Goal: Complete application form: Complete application form

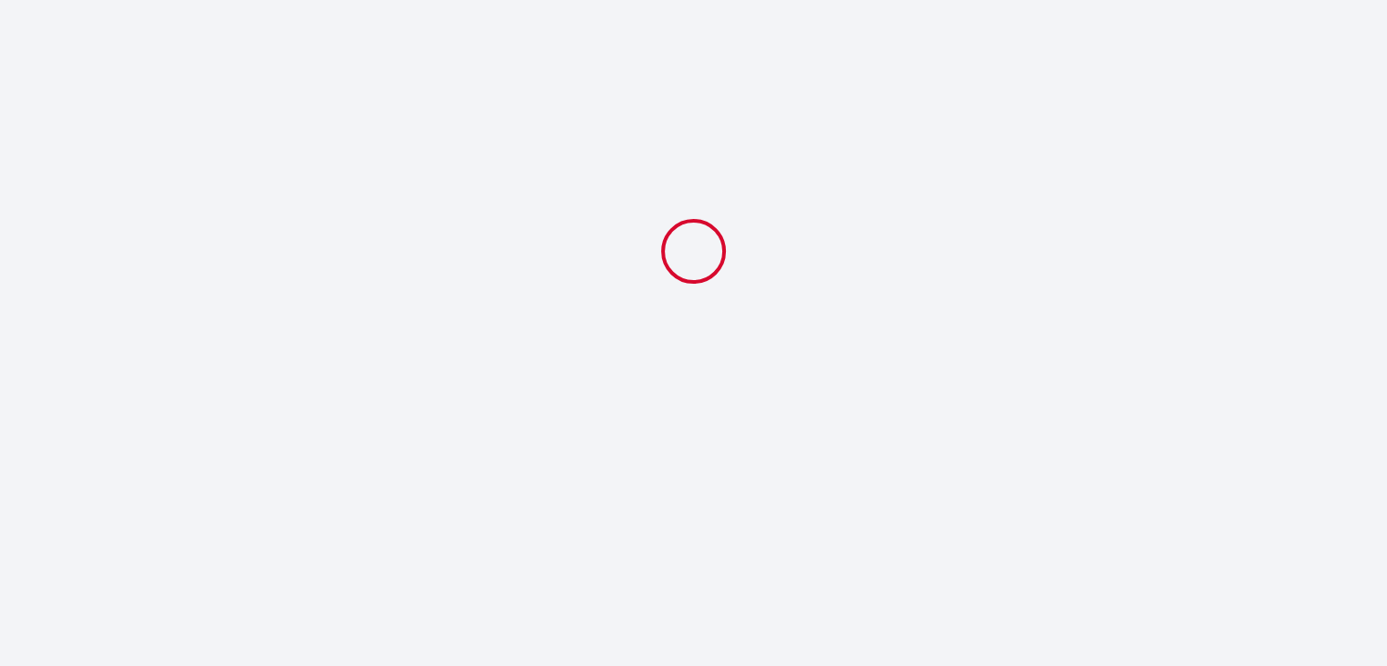
select select
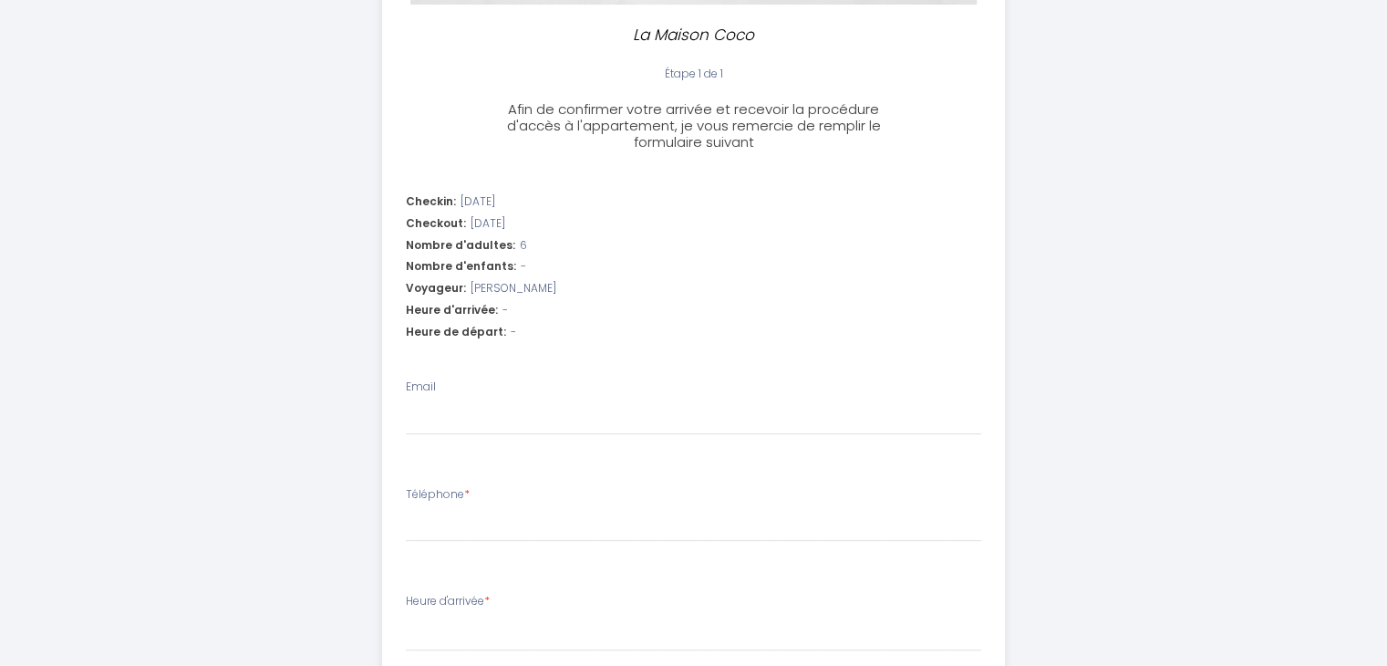
scroll to position [456, 0]
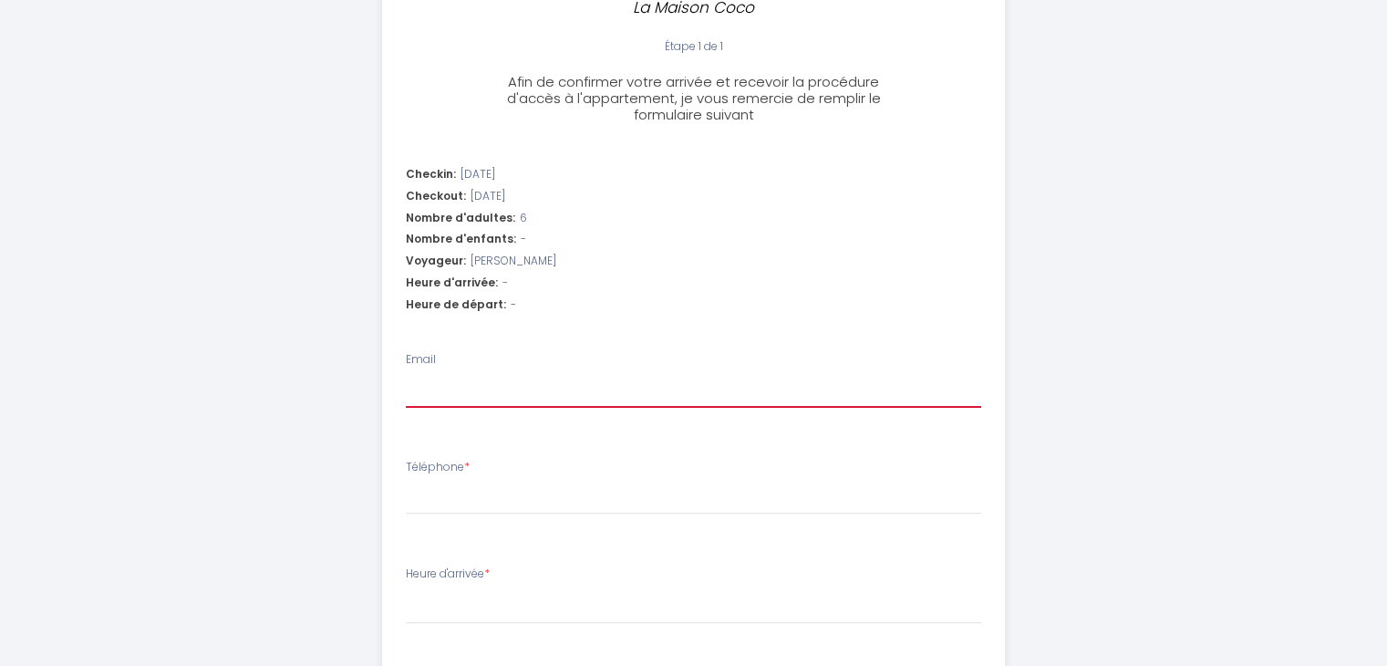
click at [455, 386] on input "Email" at bounding box center [693, 391] width 575 height 33
type input "l"
select select
type input "la"
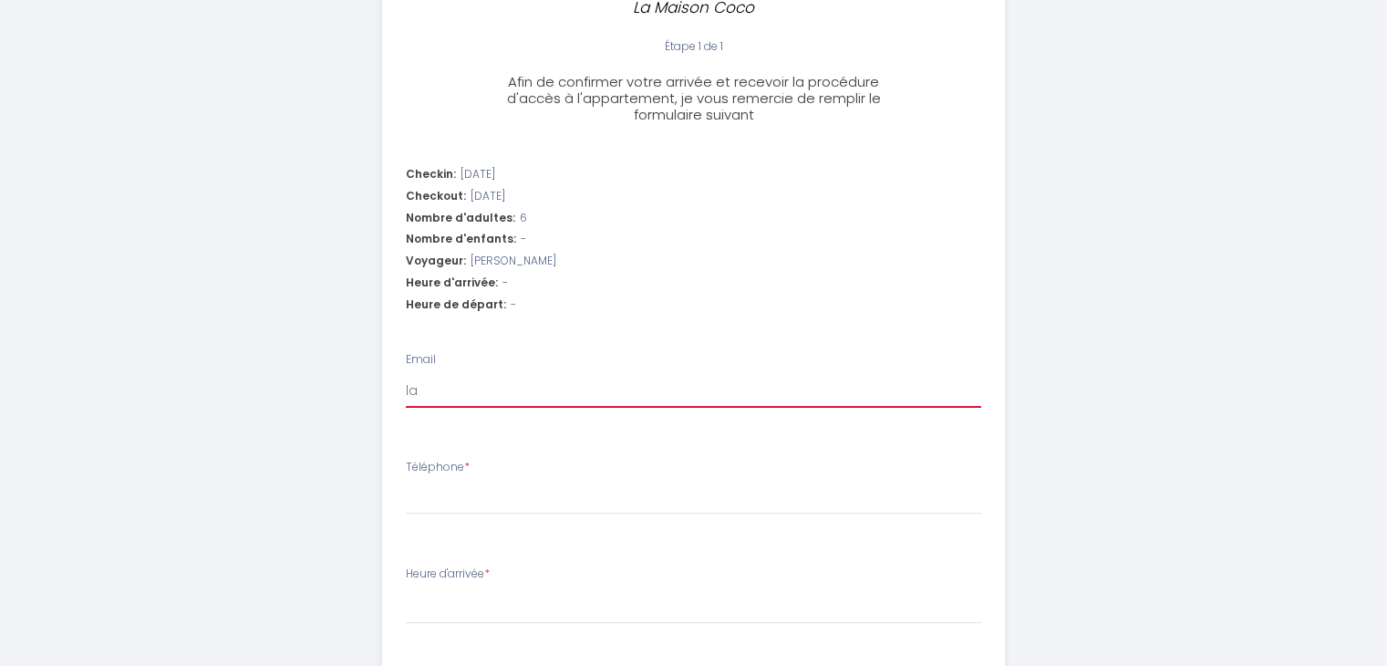
select select
type input "lae"
select select
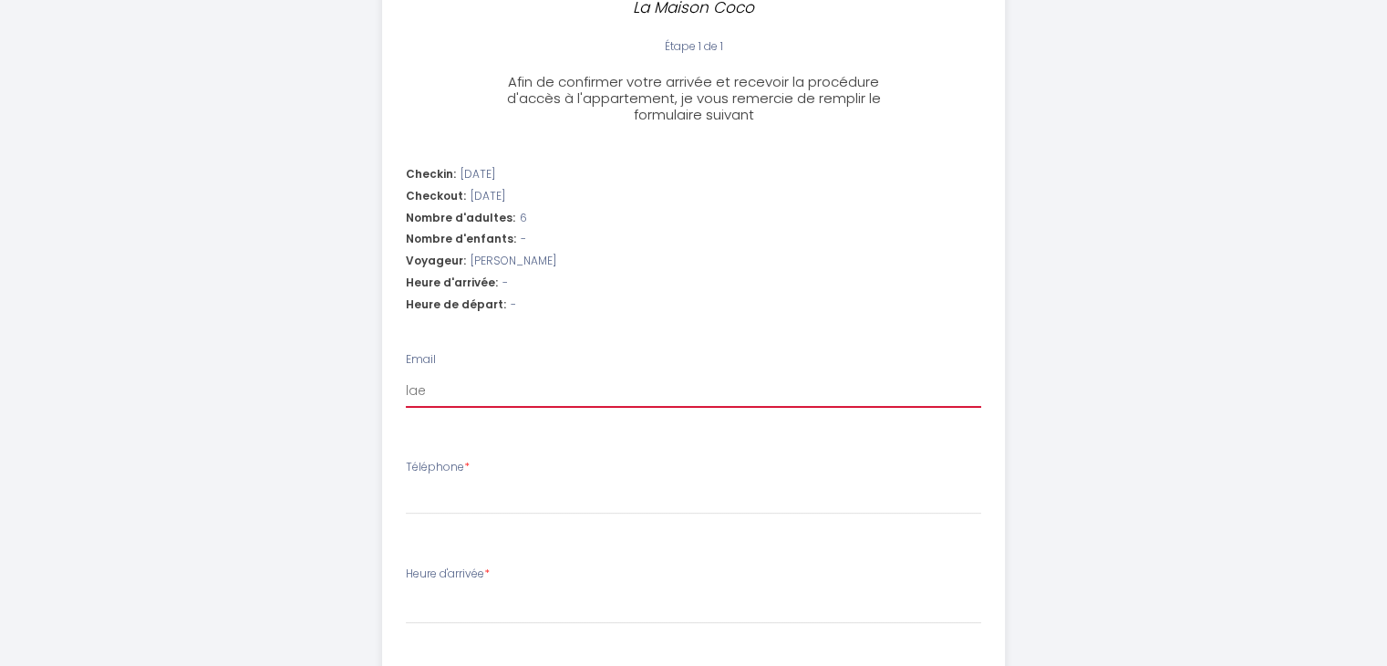
type input "laet"
select select
type input "laeti"
select select
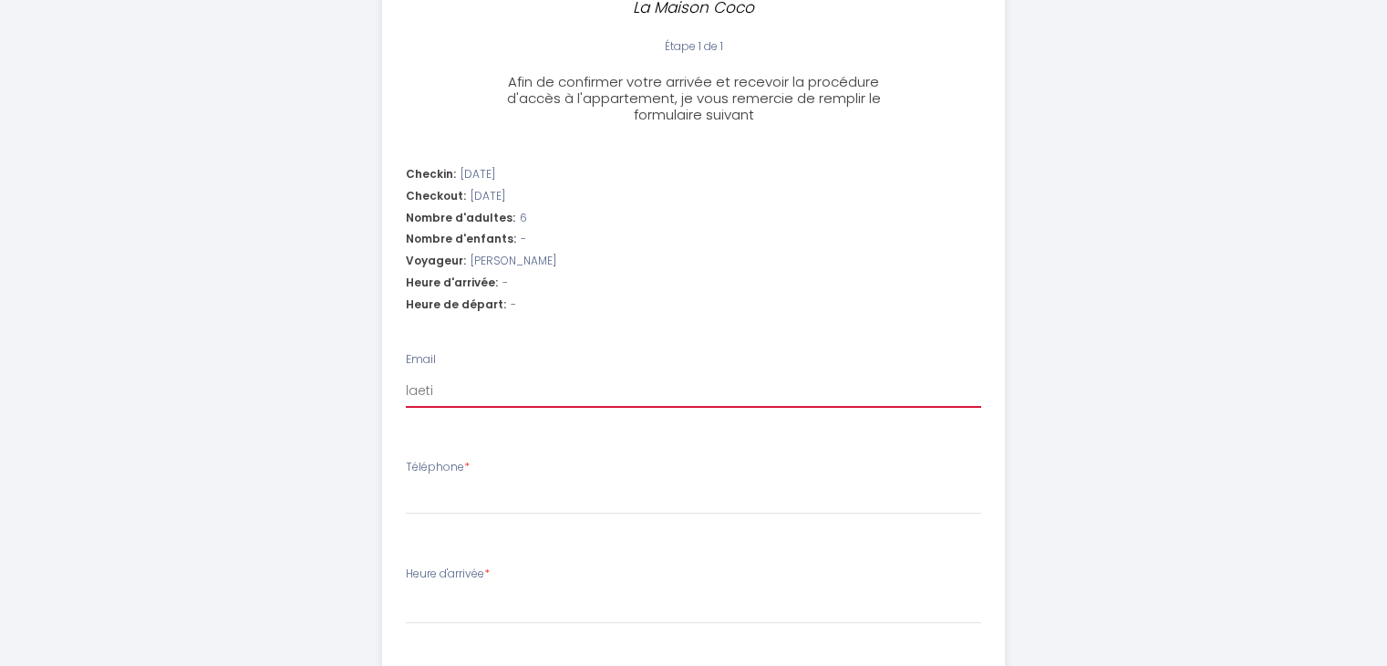
select select
type input "laetit"
select select
type input "laetiti"
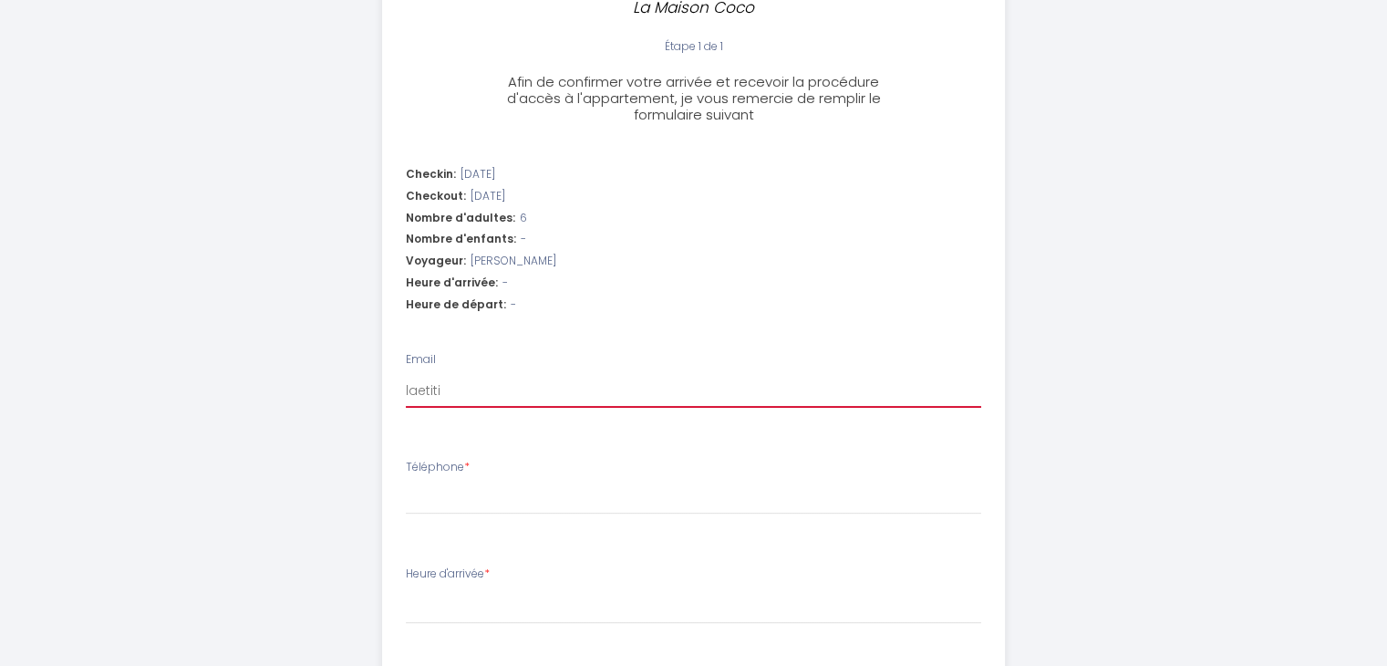
select select
type input "laetitia"
select select
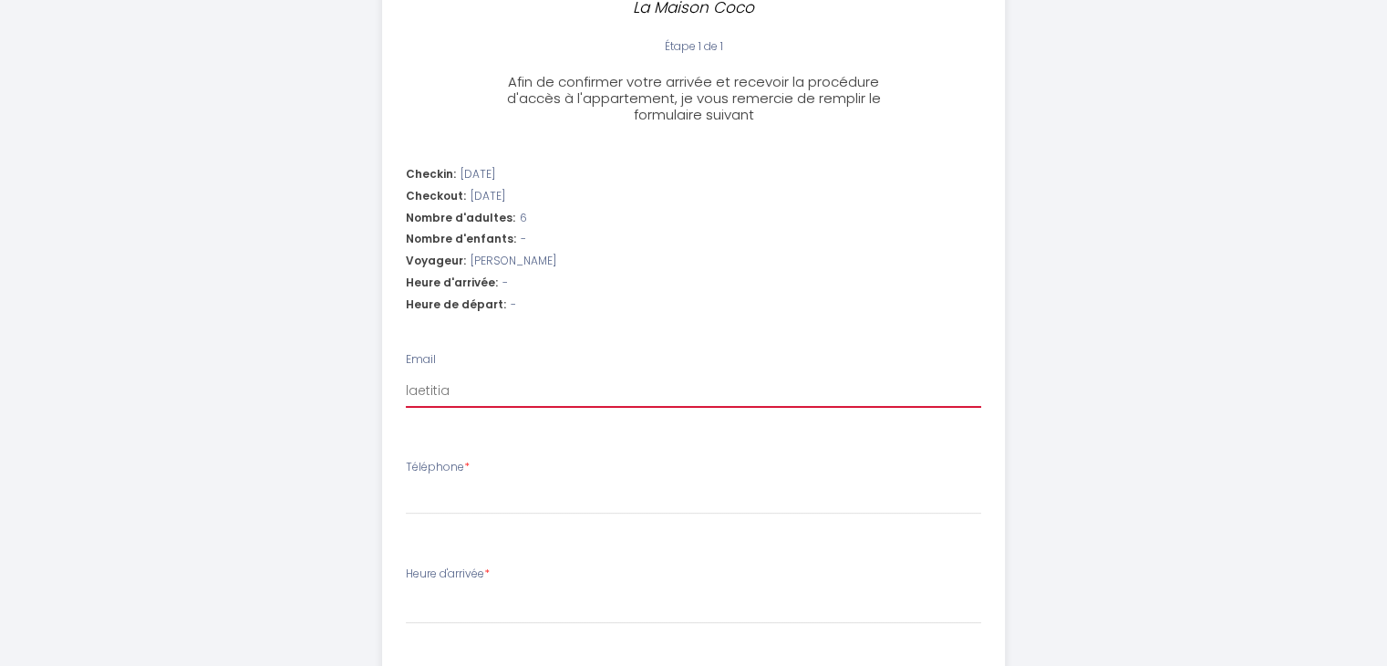
type input "laetitiav"
select select
type input "laetitiava"
select select
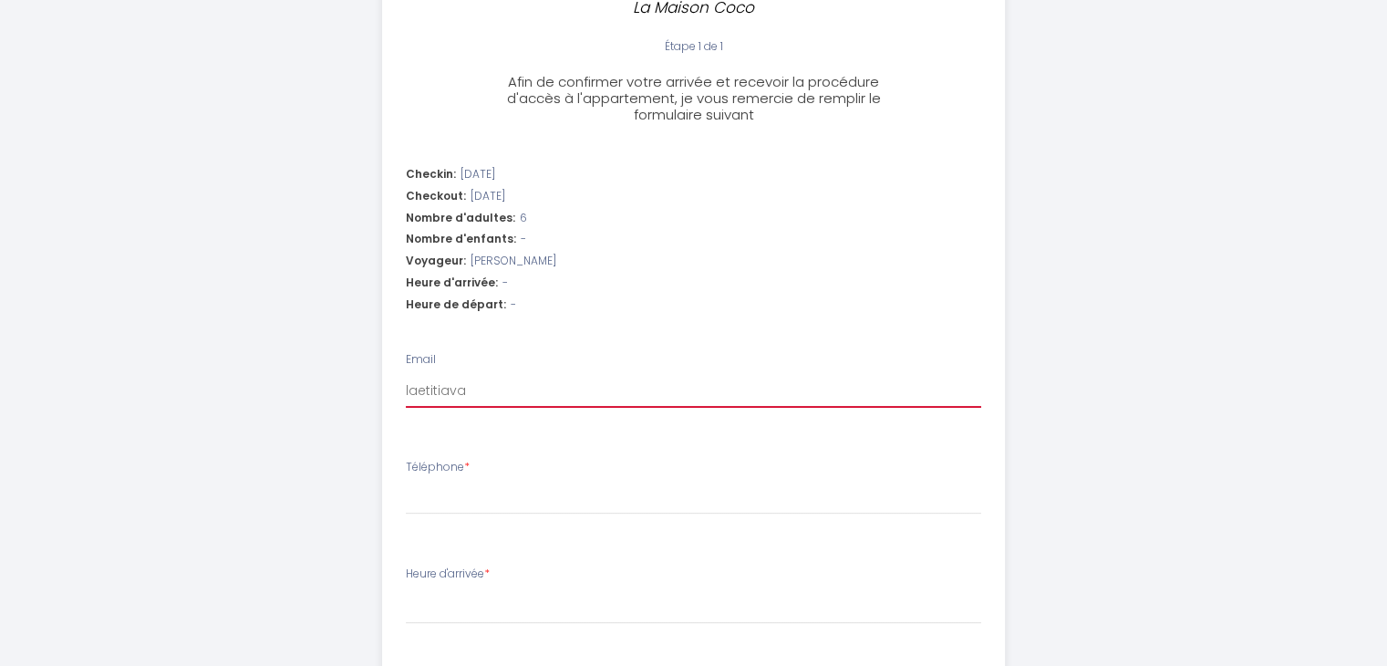
select select
type input "laetitiavar"
select select
type input "laetitiavare"
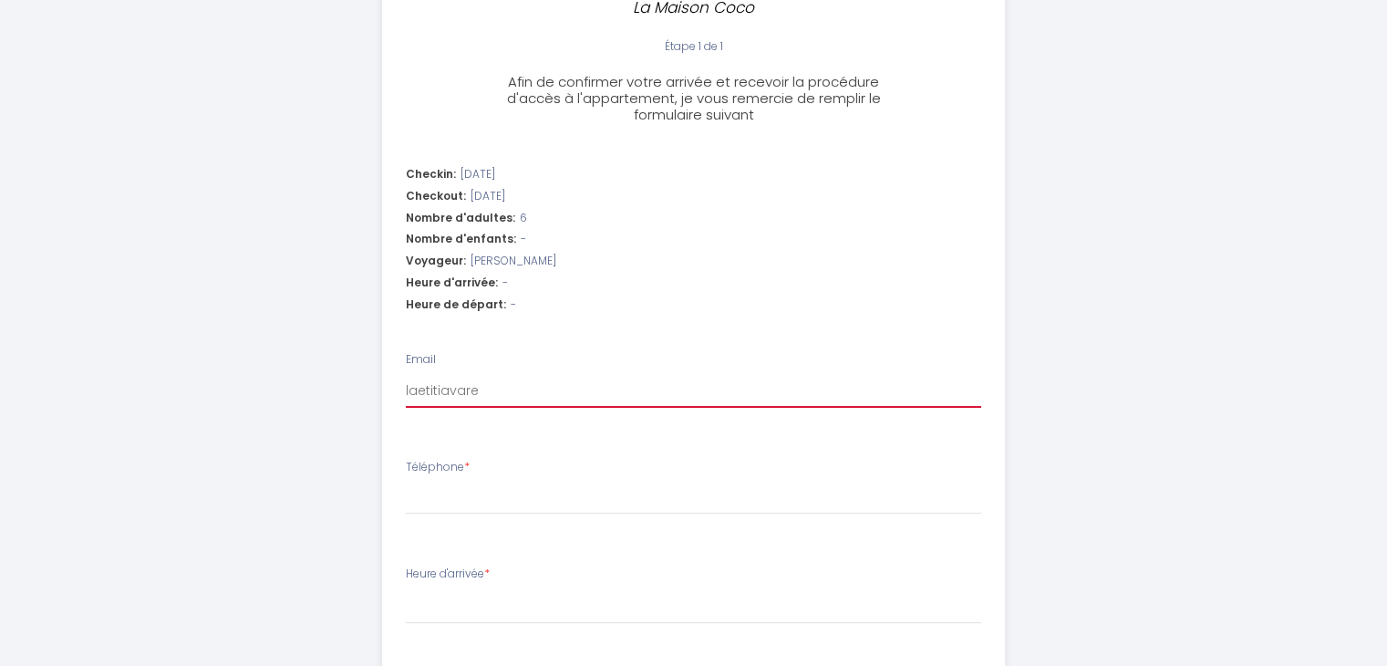
select select
type input "laetitiavaren"
select select
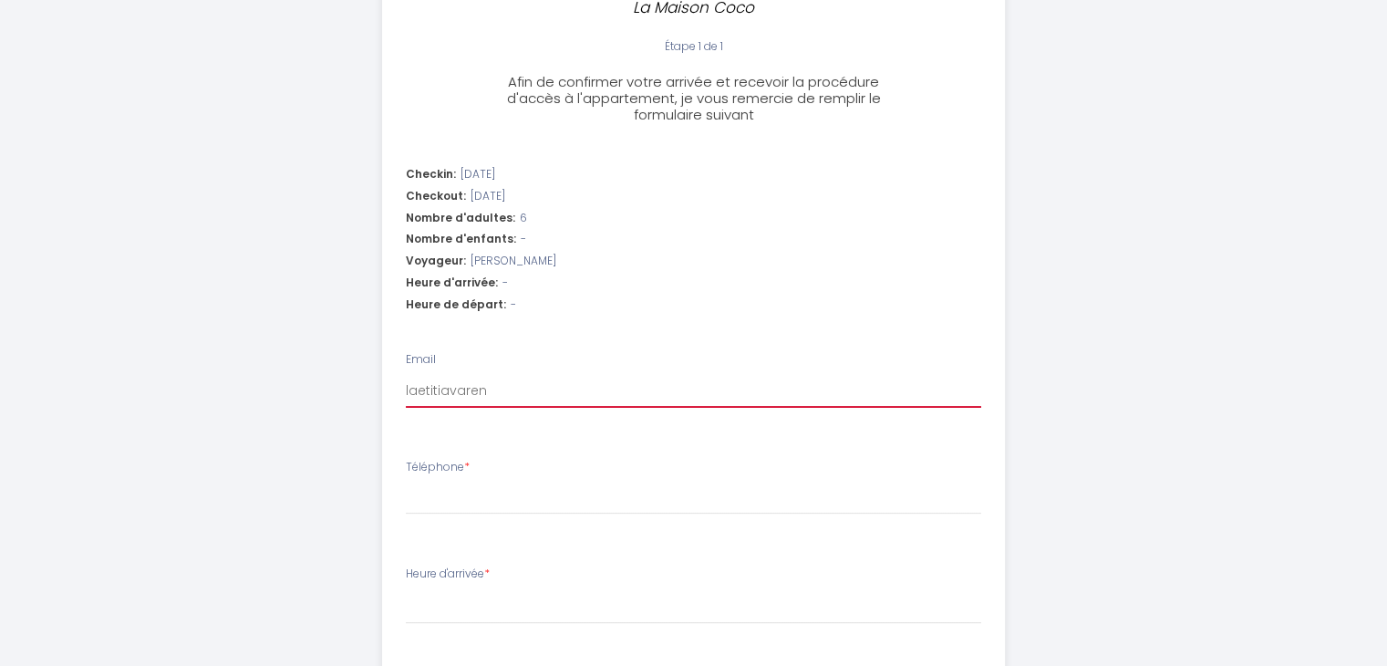
type input "laetitiavarenn"
select select
type input "laetitiavarenne"
select select
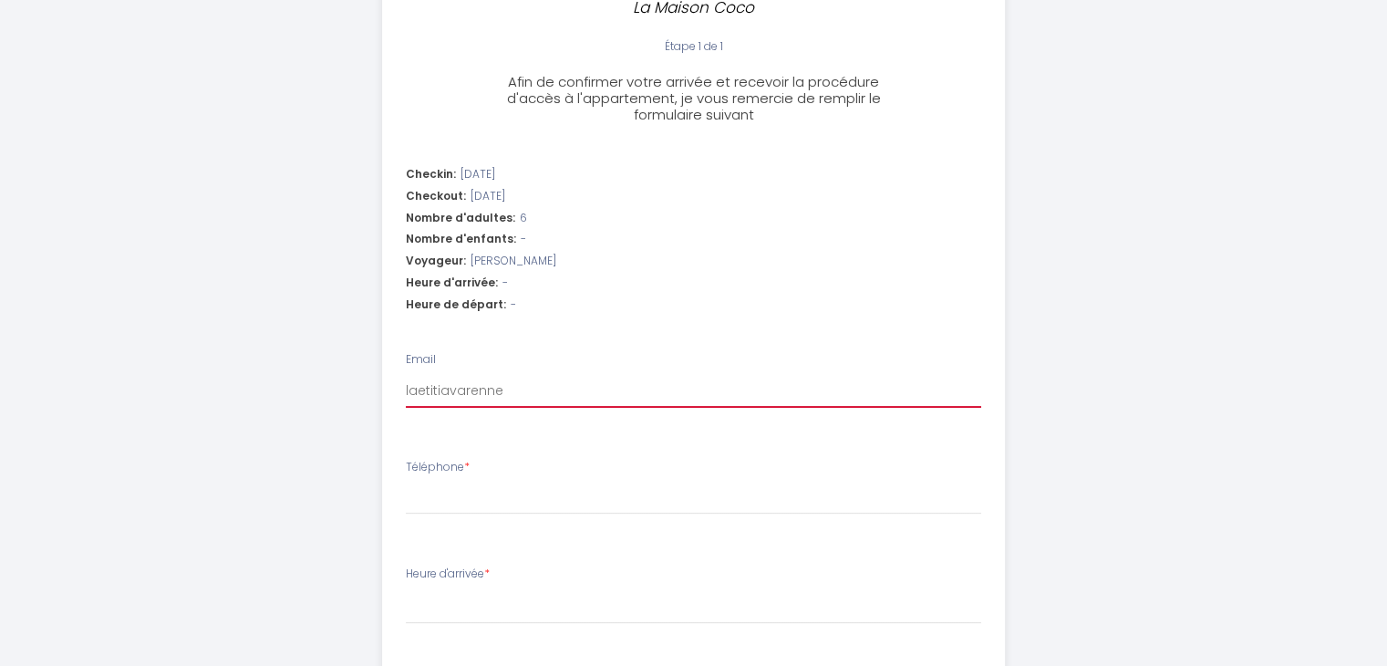
select select
type input "laetitiavarennes"
select select
type input "laetitiavarennes6"
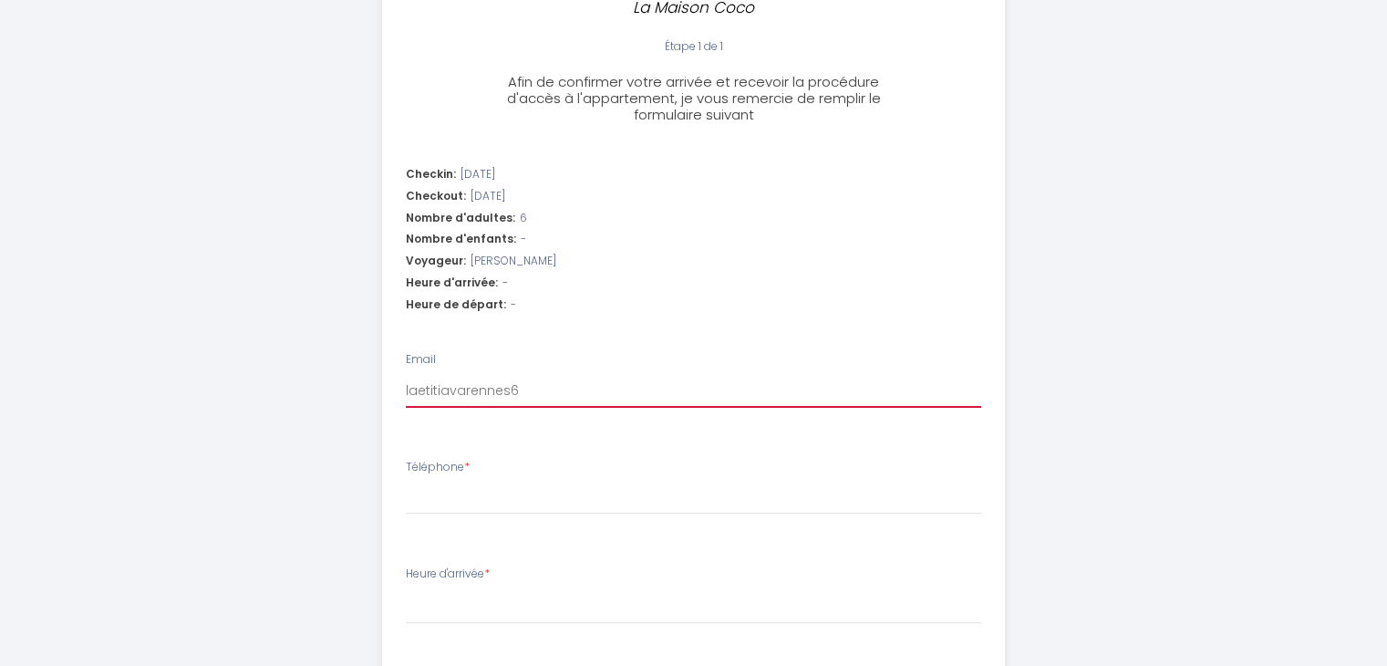
select select
type input "laetitiavarennes64"
select select
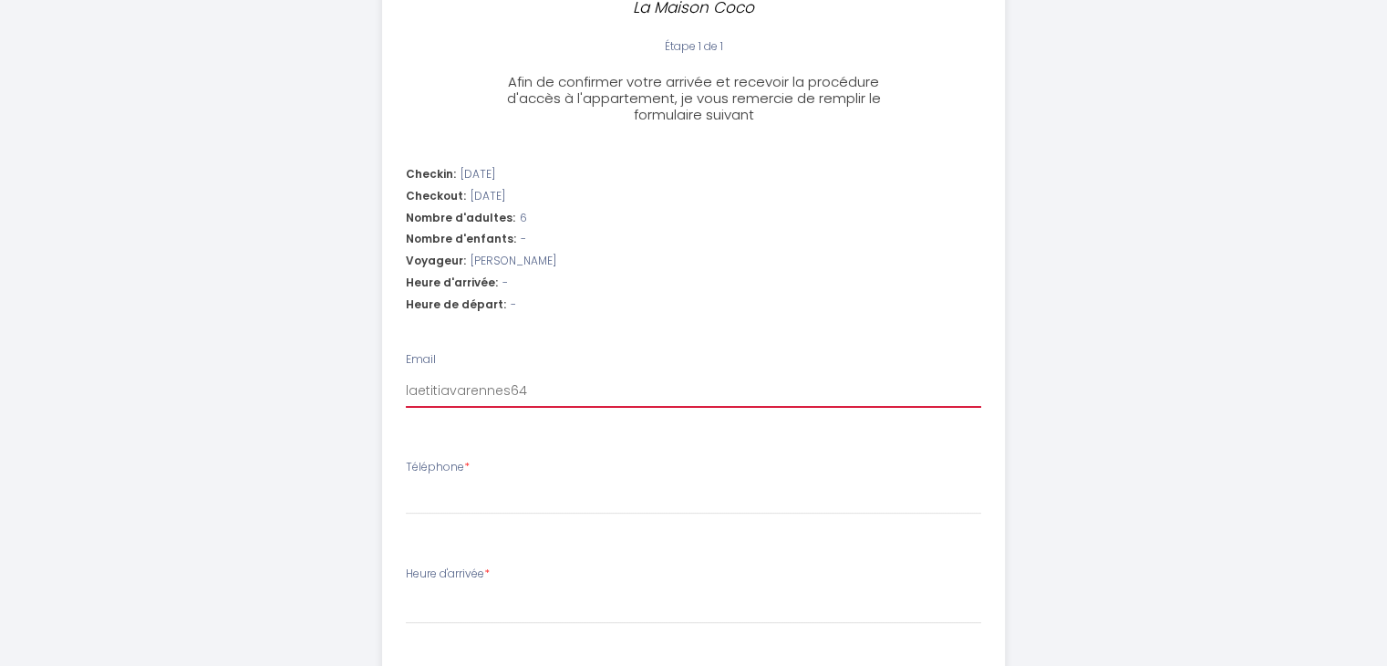
type input "laetitiavarennes64@"
select select
type input "laetitiavarennes64@g"
select select
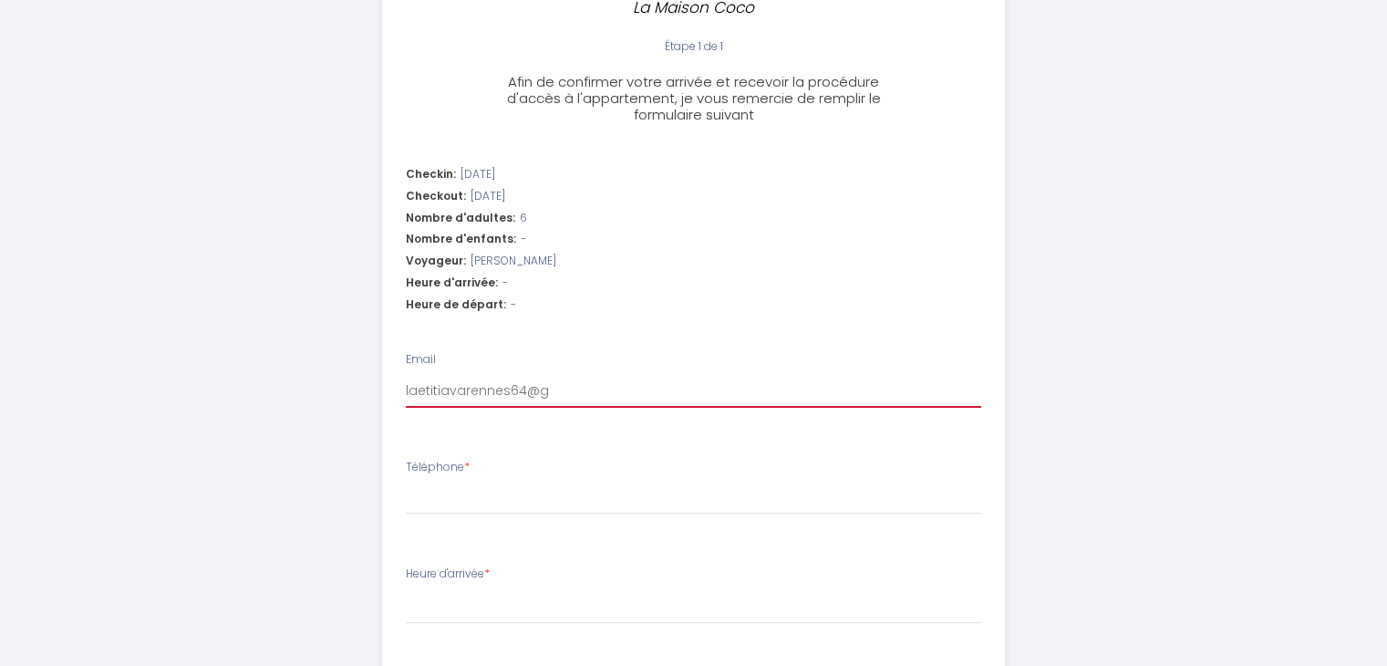
select select
type input "laetitiavarennes64@gm"
select select
type input "laetitiavarennes64@gma"
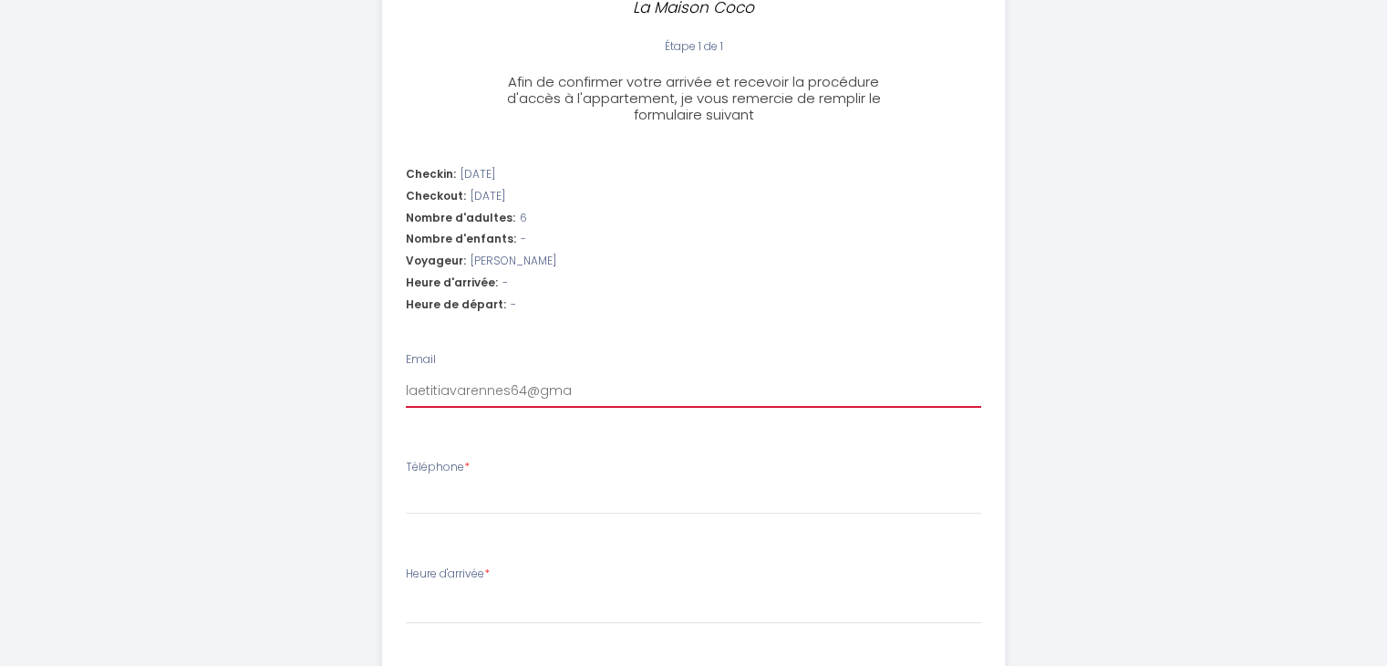
select select
type input "laetitiavarennes64@gmai"
select select
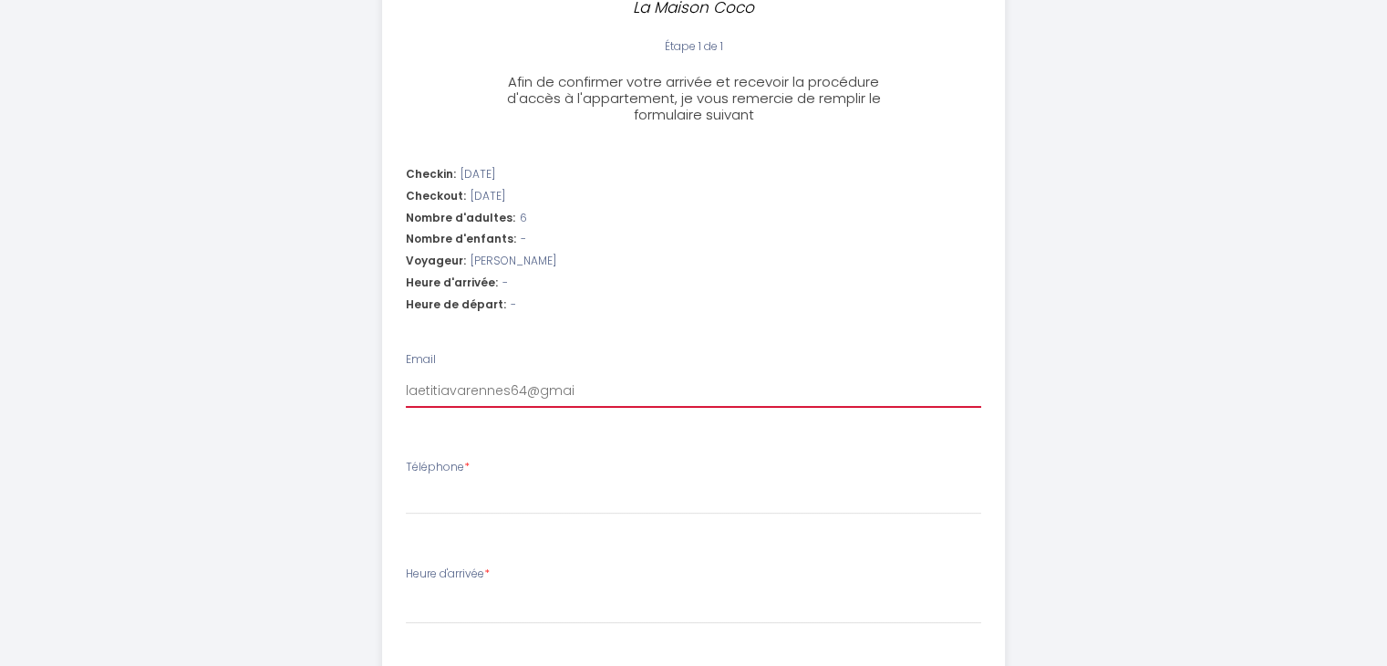
type input "[EMAIL_ADDRESS]"
select select
type input "[EMAIL_ADDRESS]."
select select
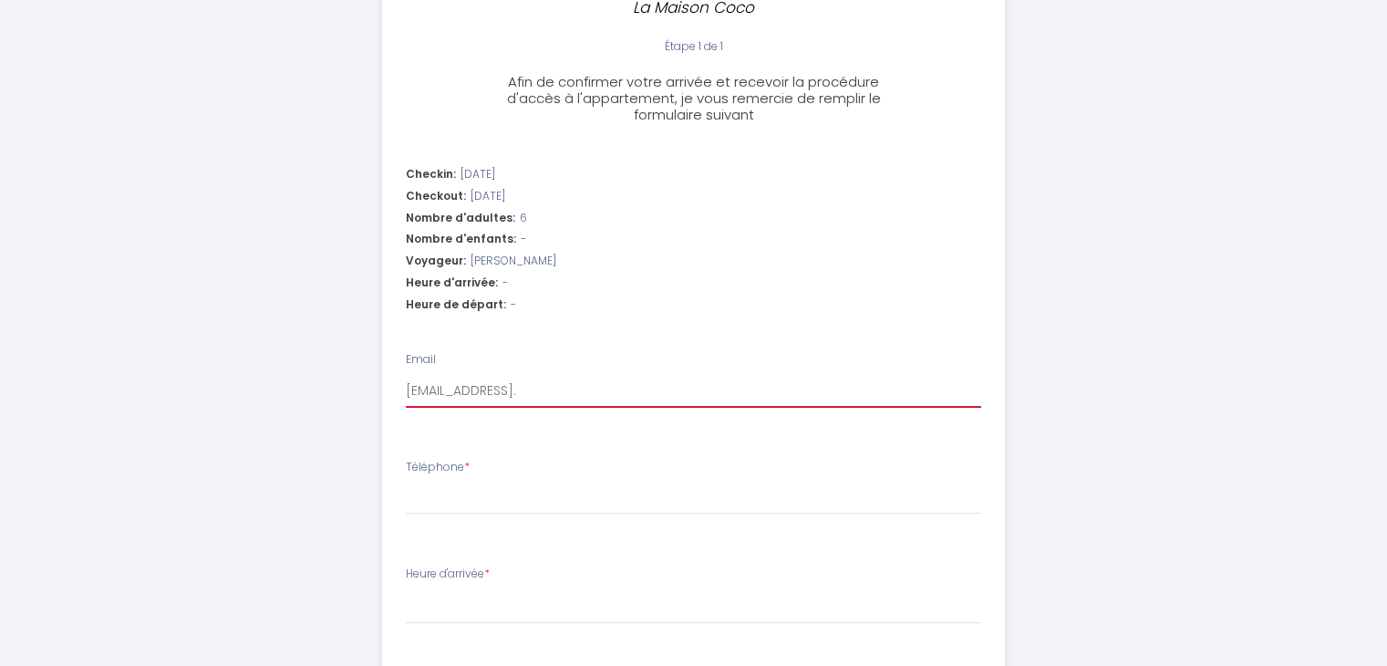
select select
type input "laetitiavarennes64@gmail.c"
select select
type input "[EMAIL_ADDRESS][DOMAIN_NAME]"
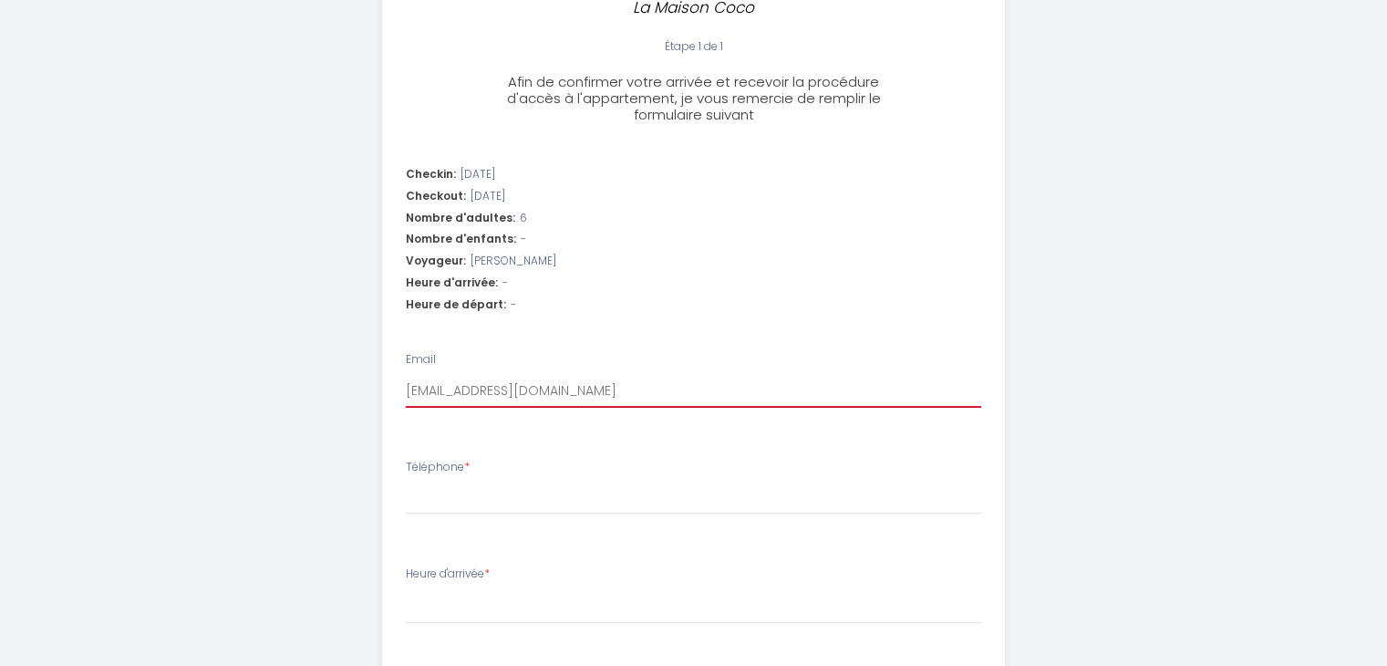
select select
type input "[EMAIL_ADDRESS]"
select select
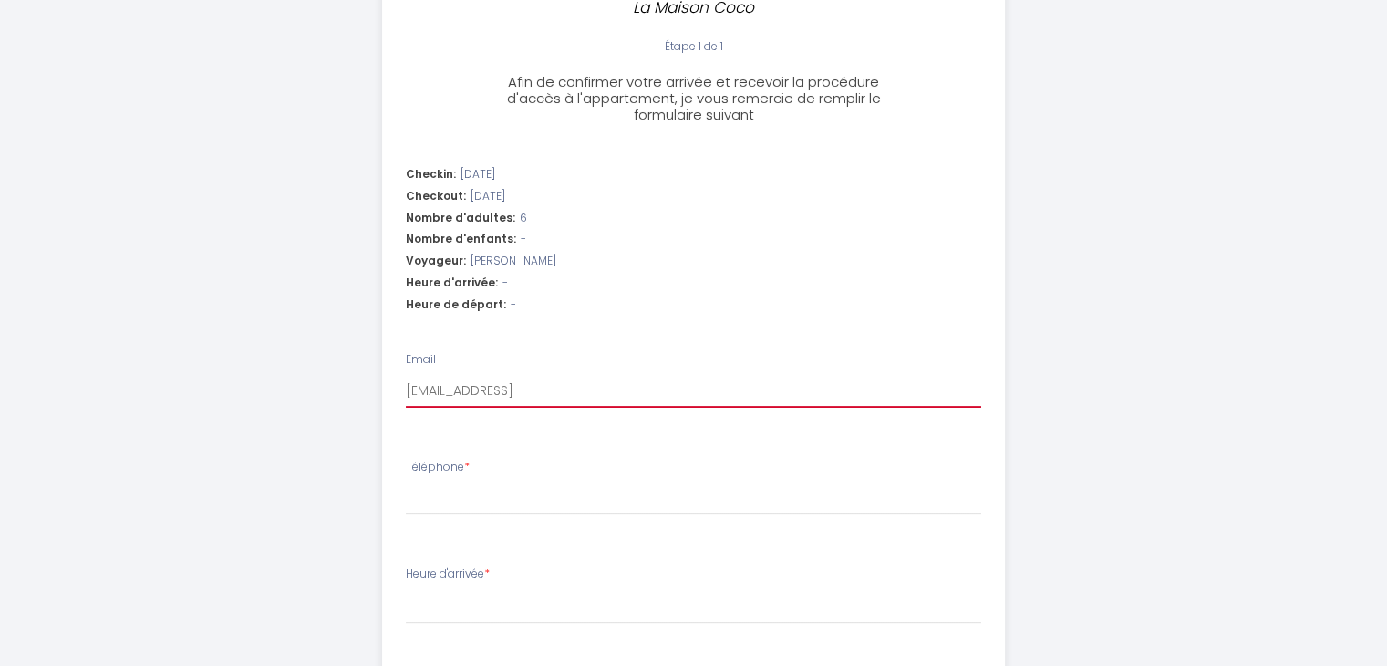
type input "[EMAIL_ADDRESS][DOMAIN_NAME]"
select select
type input "laetitiavarennes64@gmail.c"
select select
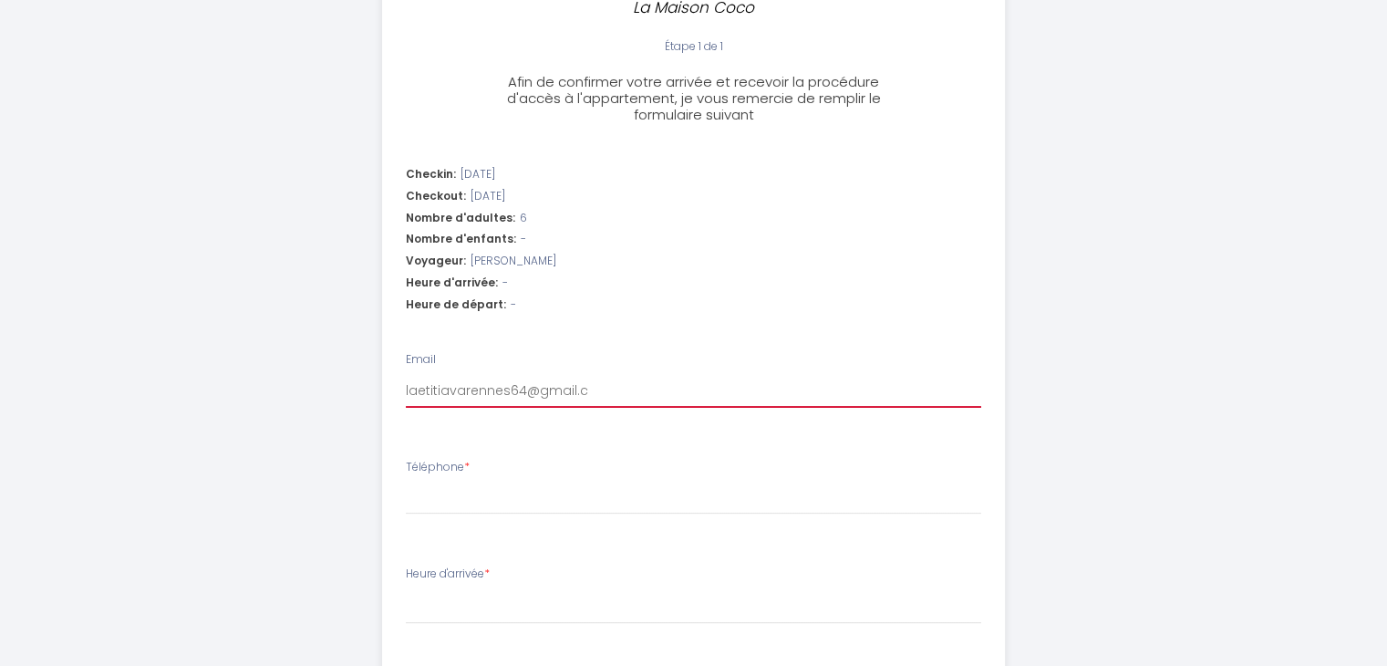
select select
type input "[EMAIL_ADDRESS][DOMAIN_NAME]"
select select
type input "[EMAIL_ADDRESS][DOMAIN_NAME]"
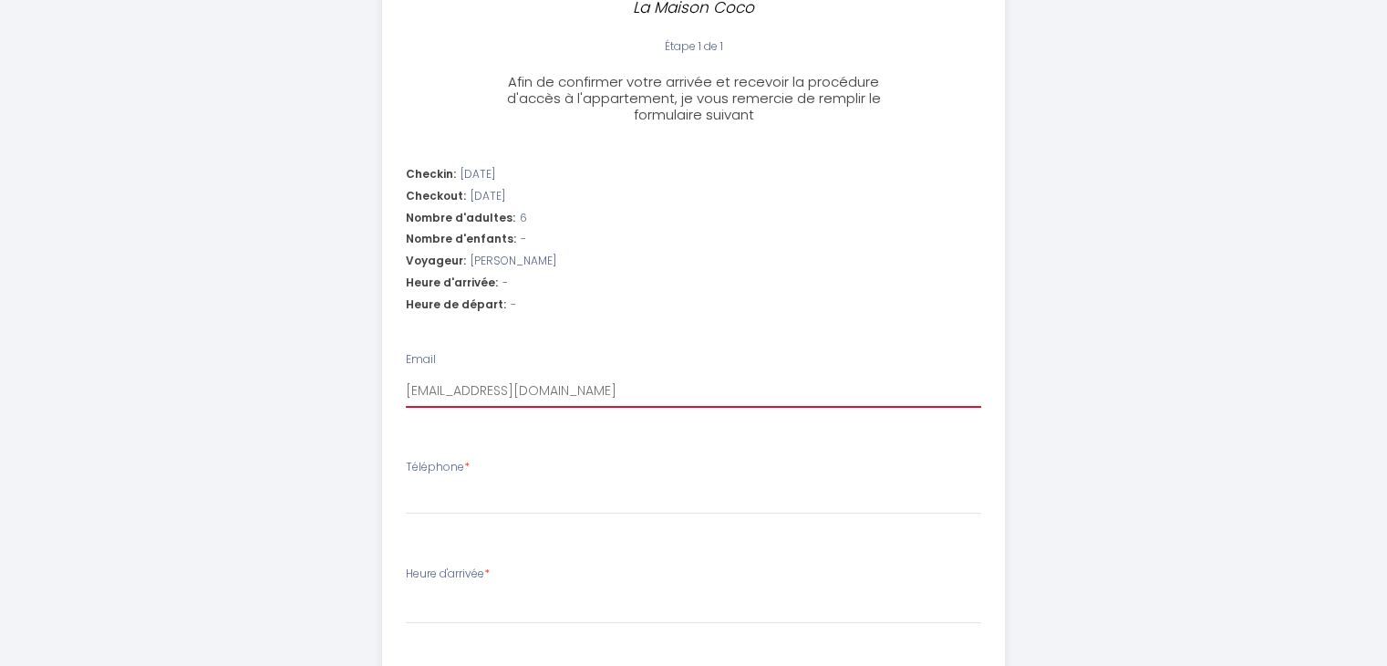
select select
type input "[EMAIL_ADDRESS][DOMAIN_NAME]"
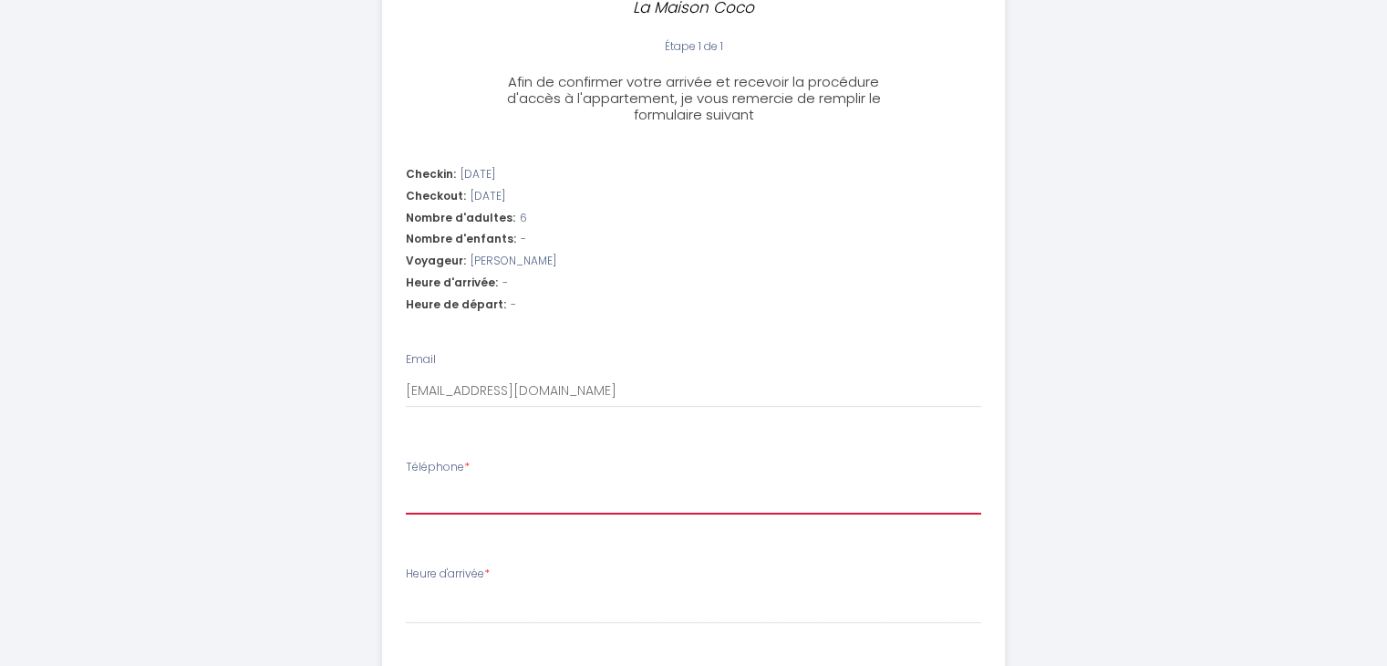
click at [439, 503] on input "Téléphone *" at bounding box center [693, 497] width 575 height 33
type input "0679714326"
select select
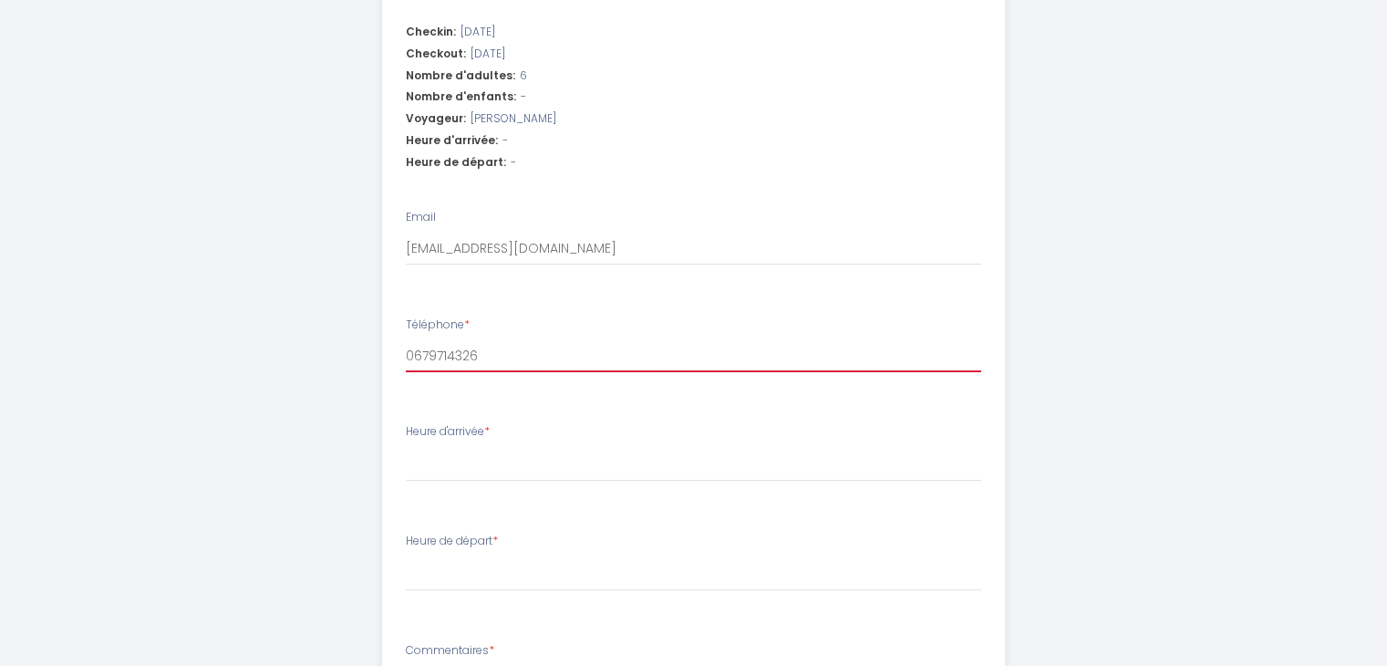
scroll to position [638, 0]
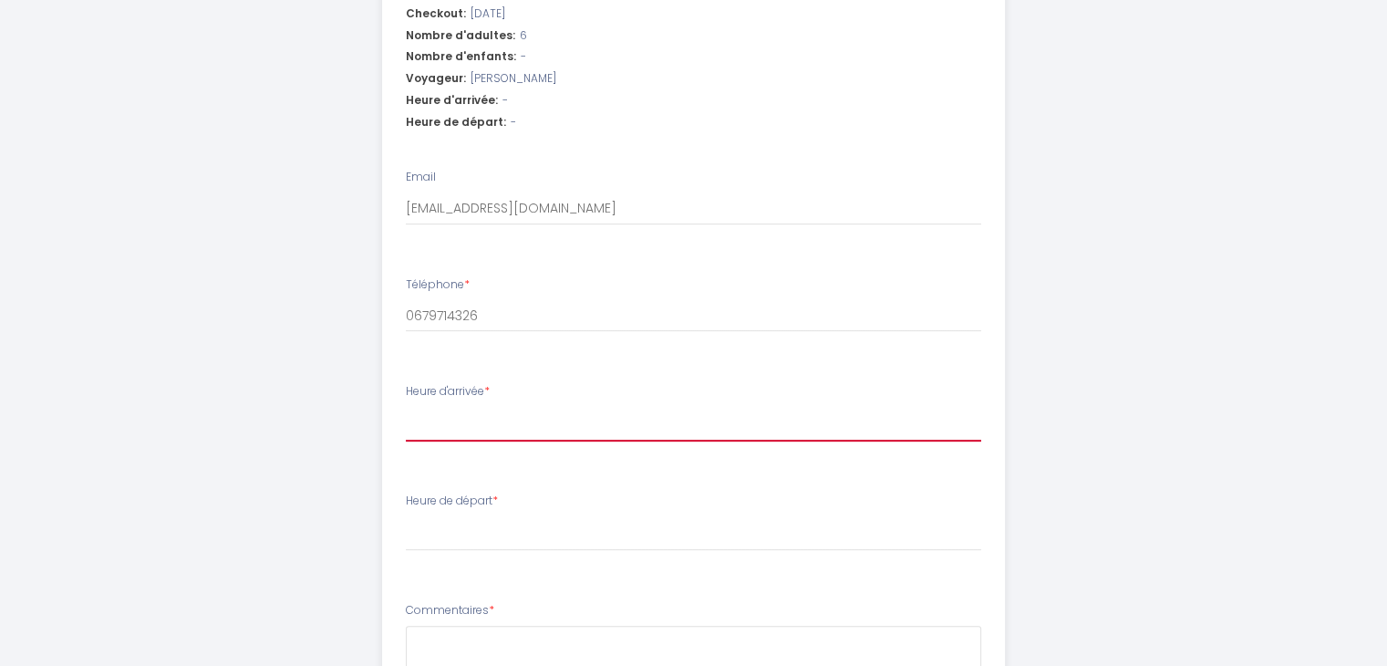
click at [508, 417] on select "17:00 17:30 18:00 18:30 19:00 19:30 20:00 20:30 21:00 21:30 22:00 22:30 23:00 2…" at bounding box center [693, 424] width 575 height 35
click at [471, 427] on select "17:00 17:30 18:00 18:30 19:00 19:30 20:00 20:30 21:00 21:30 22:00 22:30 23:00 2…" at bounding box center [693, 424] width 575 height 35
select select "19:30"
click at [406, 407] on select "17:00 17:30 18:00 18:30 19:00 19:30 20:00 20:30 21:00 21:30 22:00 22:30 23:00 2…" at bounding box center [693, 424] width 575 height 35
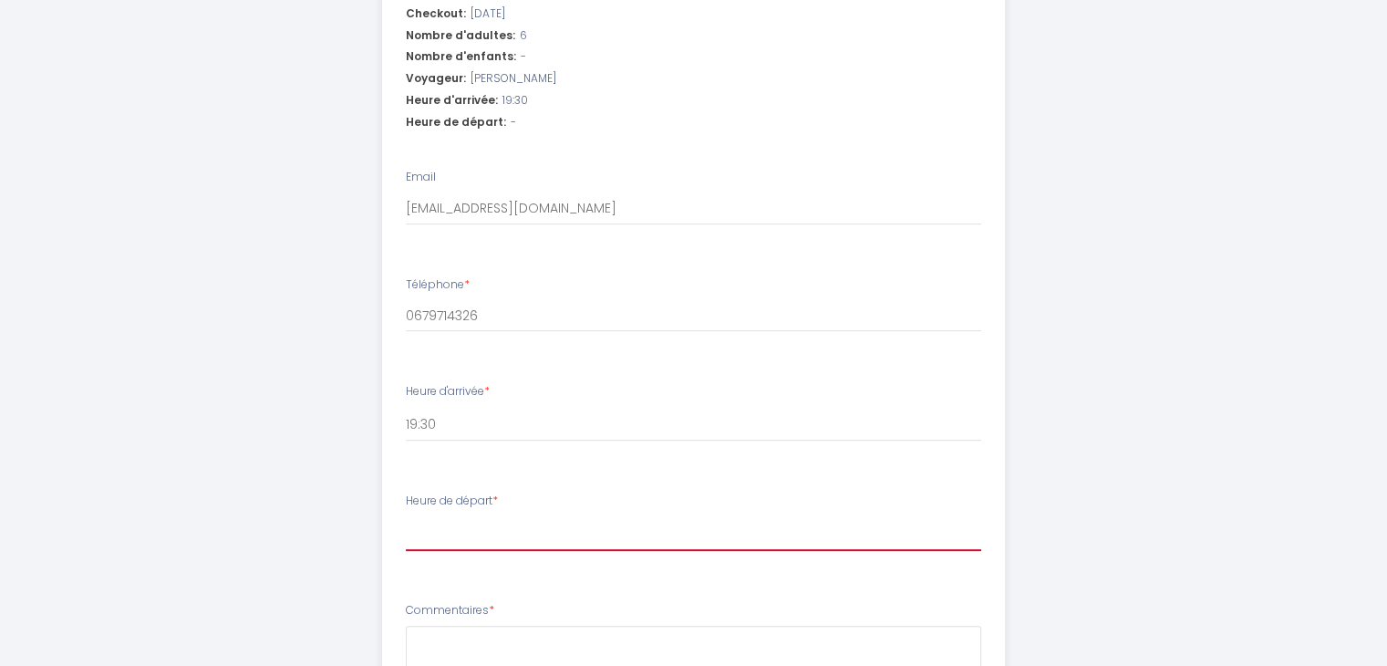
click at [485, 534] on select "00:00 00:30 01:00 01:30 02:00 02:30 03:00 03:30 04:00 04:30 05:00 05:30 06:00 0…" at bounding box center [693, 533] width 575 height 35
select select "08:00"
click at [406, 516] on select "00:00 00:30 01:00 01:30 02:00 02:30 03:00 03:30 04:00 04:30 05:00 05:30 06:00 0…" at bounding box center [693, 533] width 575 height 35
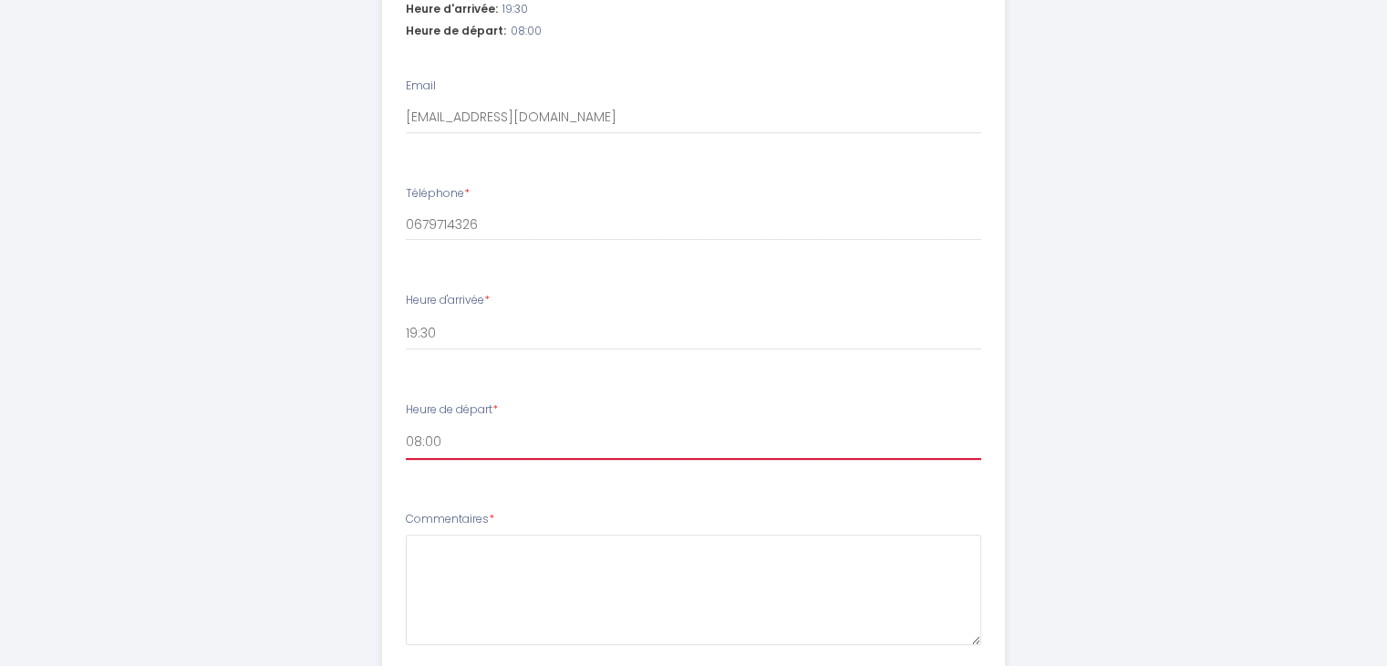
scroll to position [821, 0]
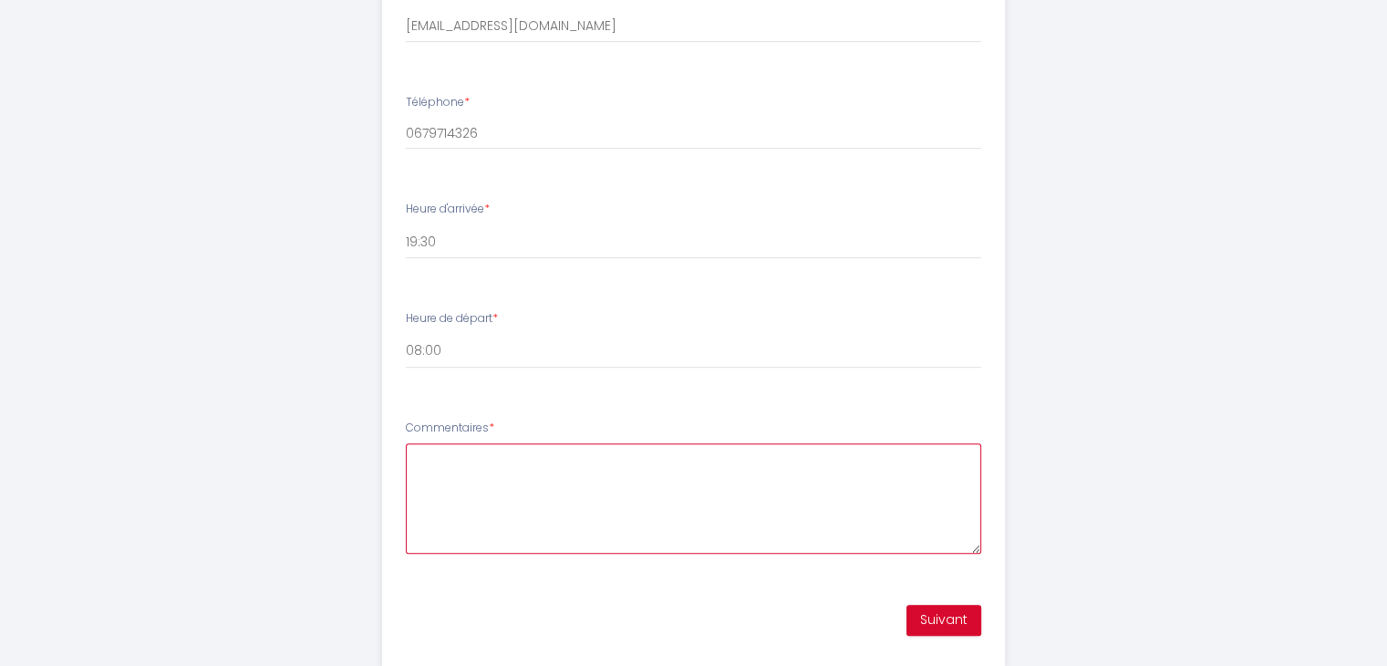
click at [503, 460] on textarea "Commentaires *" at bounding box center [693, 498] width 575 height 110
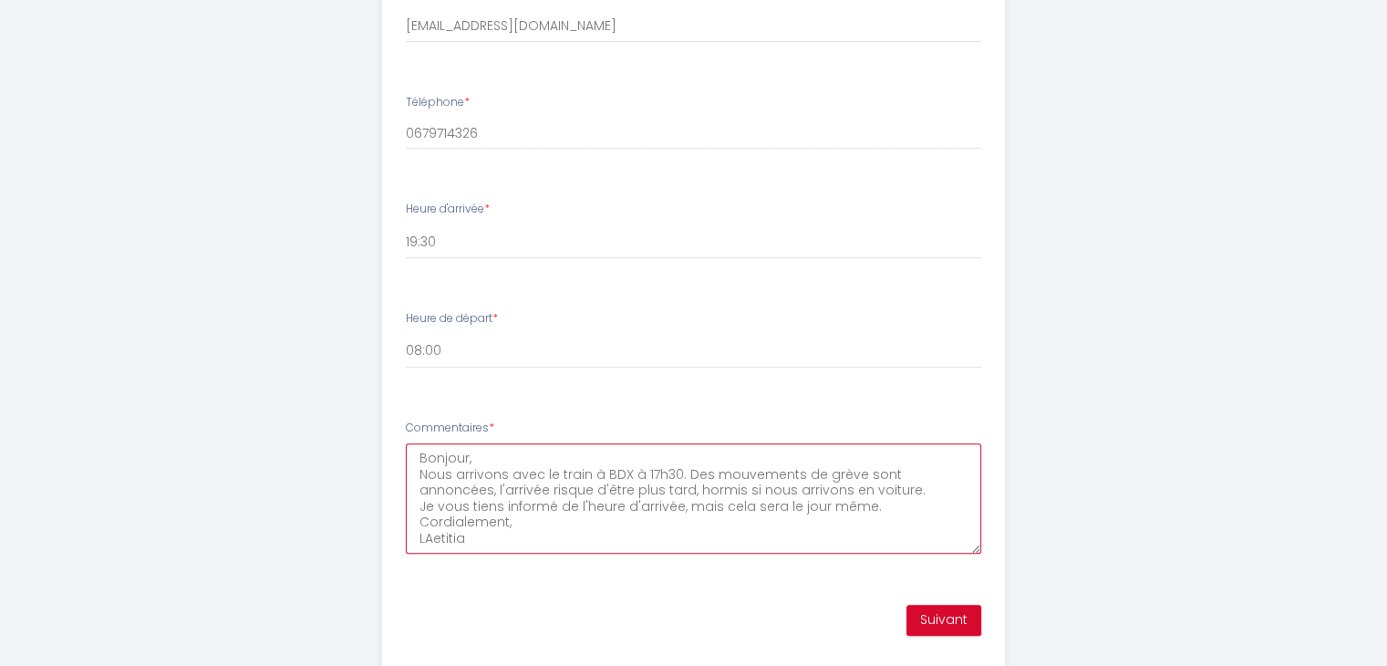
click at [427, 537] on textarea "Bonjour, Nous arrivons avec le train à BDX à 17h30. Des mouvements de grève son…" at bounding box center [693, 498] width 575 height 110
type textarea "Bonjour, Nous arrivons avec le train à BDX à 17h30. Des mouvements de grève son…"
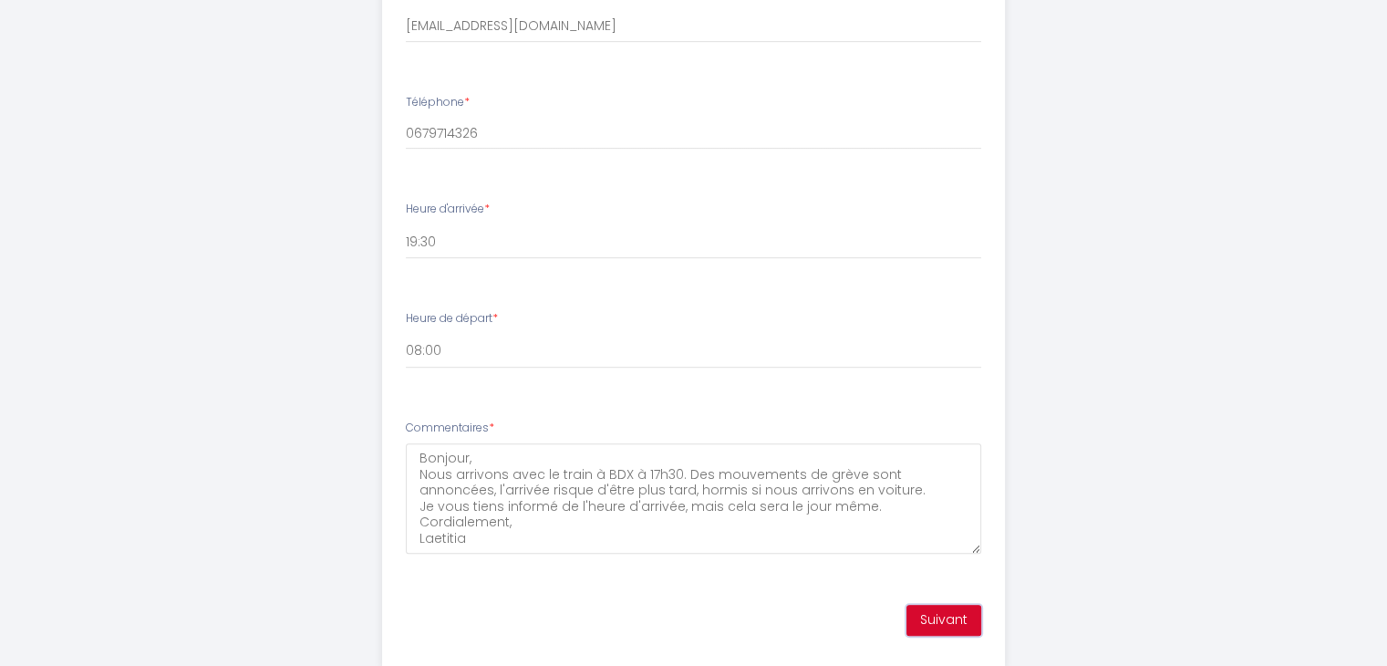
click at [963, 610] on button "Suivant" at bounding box center [943, 619] width 75 height 31
